Goal: Task Accomplishment & Management: Manage account settings

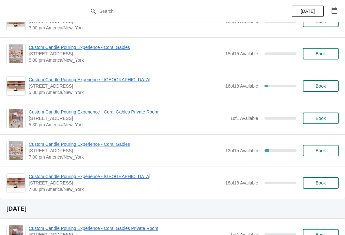
scroll to position [719, 0]
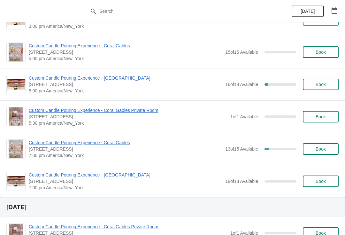
click at [110, 145] on span "Custom Candle Pouring Experience - Coral Gables" at bounding box center [125, 142] width 193 height 6
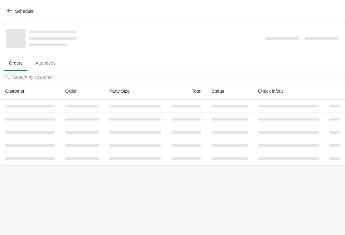
scroll to position [0, 0]
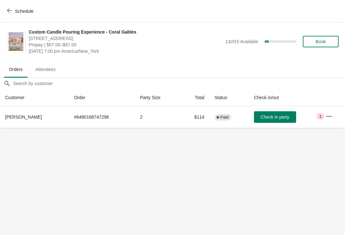
click at [17, 142] on body "Schedule Custom Candle Pouring Experience - Coral Gables [STREET_ADDRESS] Prepa…" at bounding box center [172, 117] width 345 height 235
click at [330, 121] on button "button" at bounding box center [328, 115] width 11 height 11
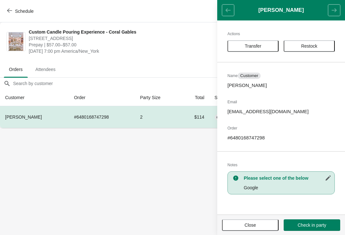
click at [268, 41] on button "Transfer" at bounding box center [252, 45] width 51 height 11
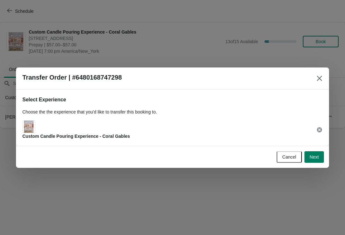
click at [322, 156] on button "Next" at bounding box center [313, 156] width 19 height 11
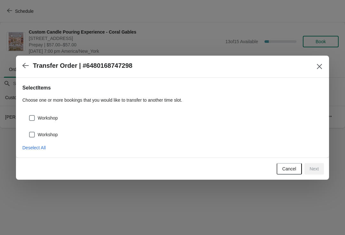
click at [53, 118] on span "Workshop" at bounding box center [48, 118] width 20 height 6
click at [29, 115] on input "Workshop" at bounding box center [29, 115] width 0 height 0
checkbox input "true"
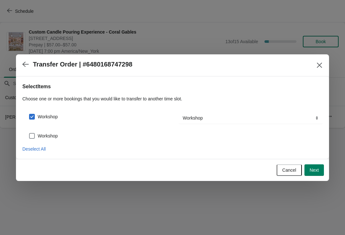
click at [56, 128] on div "Workshop" at bounding box center [172, 133] width 300 height 14
click at [46, 139] on label "Workshop" at bounding box center [43, 135] width 29 height 9
click at [29, 133] on input "Workshop" at bounding box center [29, 133] width 0 height 0
checkbox input "true"
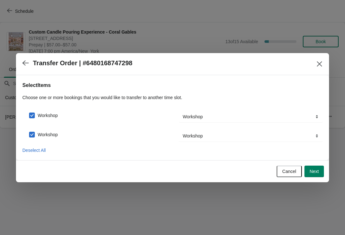
click at [318, 167] on button "Next" at bounding box center [313, 170] width 19 height 11
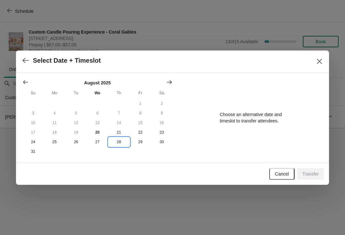
click at [118, 147] on button "28" at bounding box center [118, 142] width 21 height 10
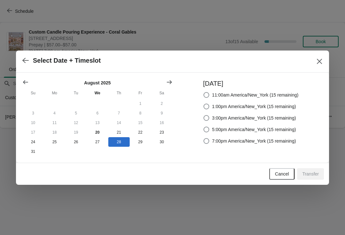
click at [235, 150] on div "[DATE] 11:00am America/New_York (15 remaining) 1:00pm America/New_York (15 rema…" at bounding box center [248, 117] width 102 height 77
click at [244, 141] on span "7:00pm America/New_York (15 remaining)" at bounding box center [254, 141] width 84 height 6
click at [204, 138] on input "7:00pm America/New_York (15 remaining)" at bounding box center [203, 138] width 0 height 0
radio input "true"
click at [317, 177] on button "Transfer" at bounding box center [310, 173] width 27 height 11
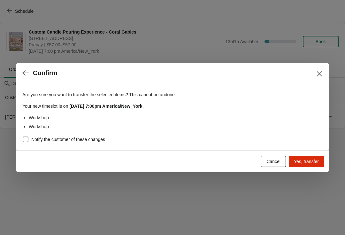
click at [70, 147] on div "Are you sure you want to transfer the selected items ? This cannot be undone. Y…" at bounding box center [172, 117] width 313 height 65
click at [29, 150] on div "Are you sure you want to transfer the selected items ? This cannot be undone. Y…" at bounding box center [172, 117] width 313 height 65
click at [28, 140] on span at bounding box center [26, 139] width 6 height 6
click at [23, 137] on input "Notify the customer of these changes" at bounding box center [23, 136] width 0 height 0
checkbox input "true"
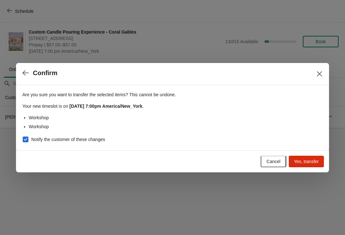
click at [315, 165] on button "Yes, transfer" at bounding box center [306, 160] width 35 height 11
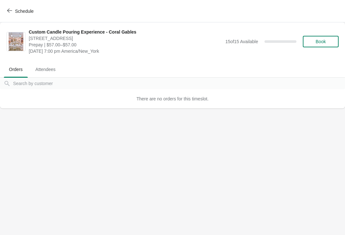
click at [21, 8] on button "Schedule" at bounding box center [20, 10] width 35 height 11
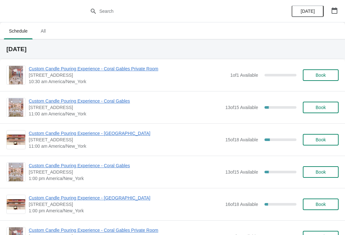
click at [115, 133] on span "Custom Candle Pouring Experience - [GEOGRAPHIC_DATA]" at bounding box center [125, 133] width 193 height 6
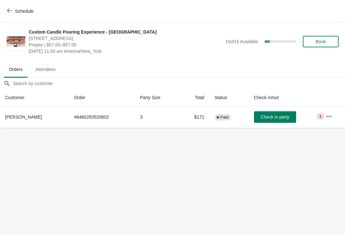
click at [269, 118] on span "Check in party" at bounding box center [274, 116] width 28 height 5
